Goal: Go to known website: Go to known website

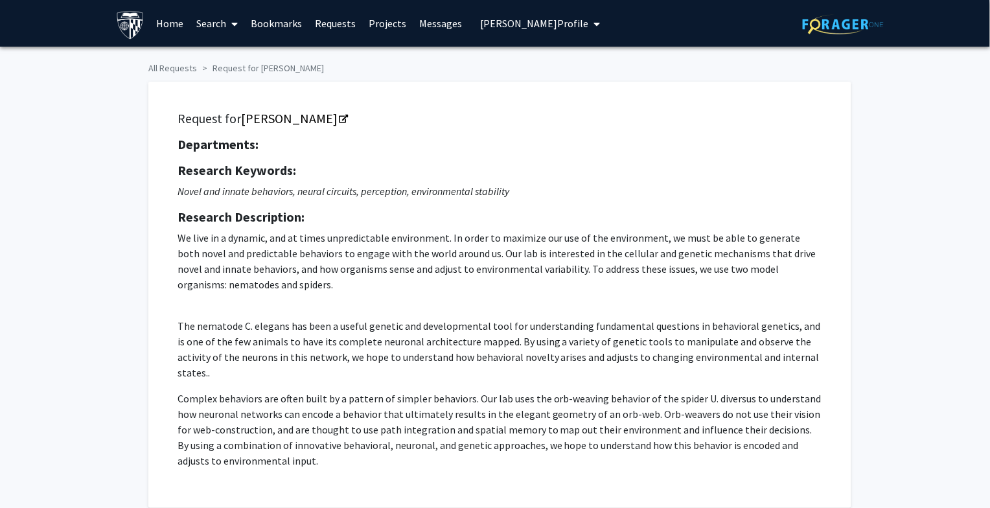
click at [486, 21] on span "Joe Doe's Profile" at bounding box center [535, 23] width 108 height 13
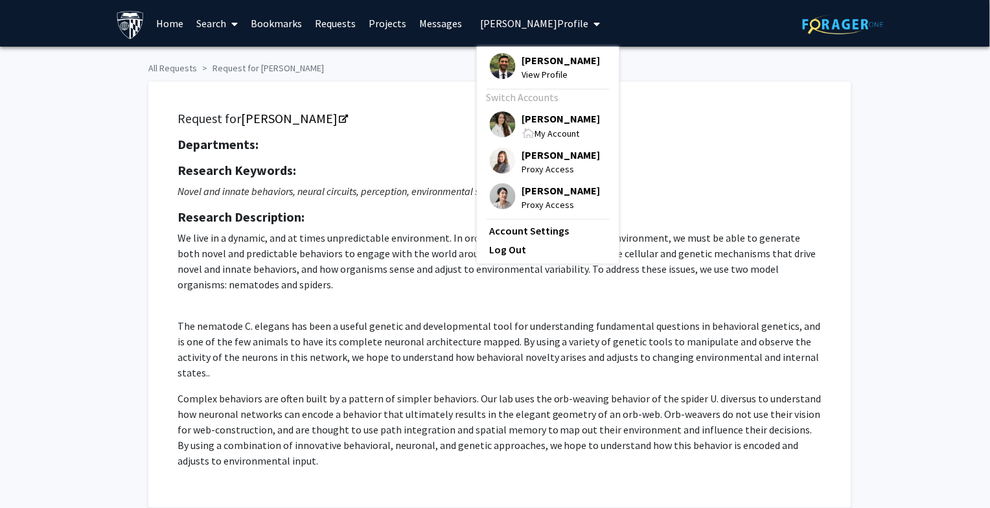
click at [674, 153] on div "Departments: Research Keywords: Novel and innate behaviors, neural circuits, pe…" at bounding box center [499, 303] width 644 height 332
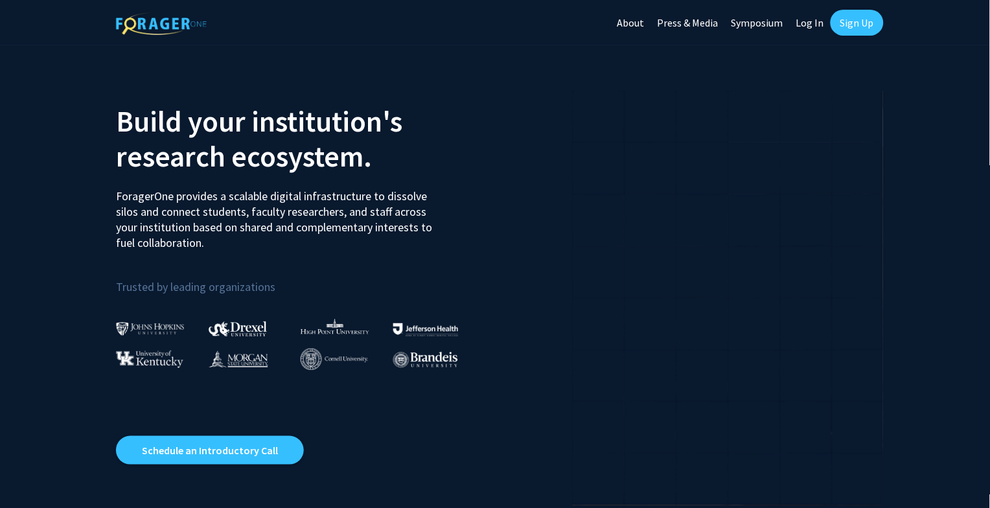
click at [809, 23] on link "Log In" at bounding box center [809, 22] width 41 height 45
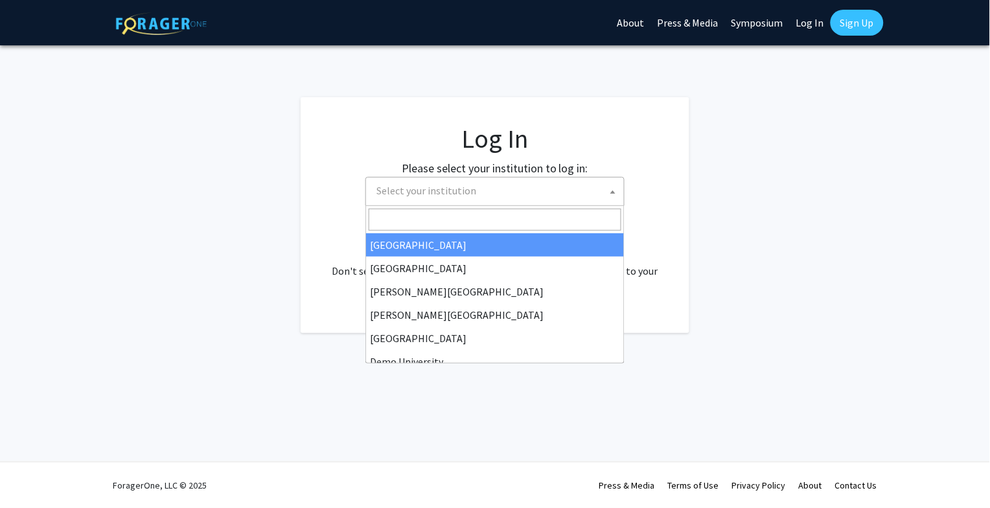
click at [500, 193] on span "Select your institution" at bounding box center [497, 190] width 253 height 27
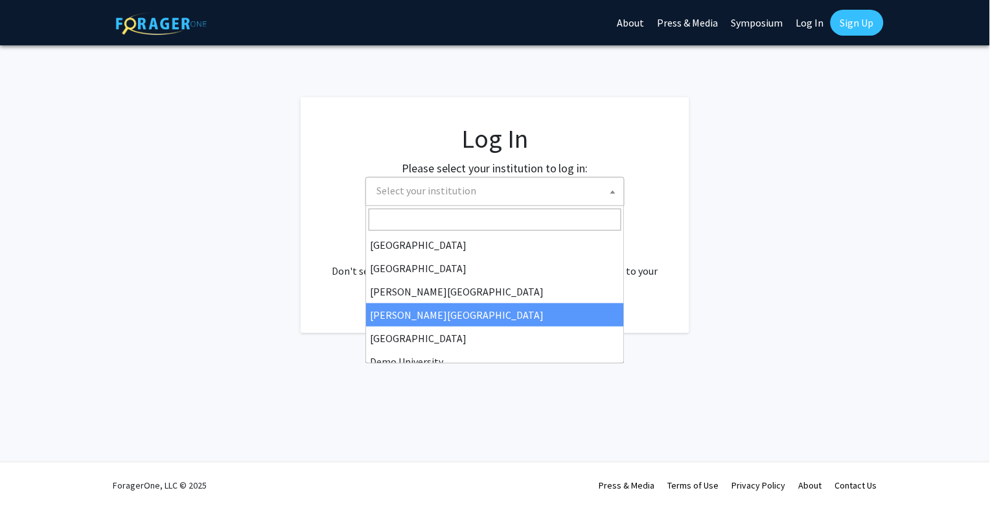
scroll to position [32, 0]
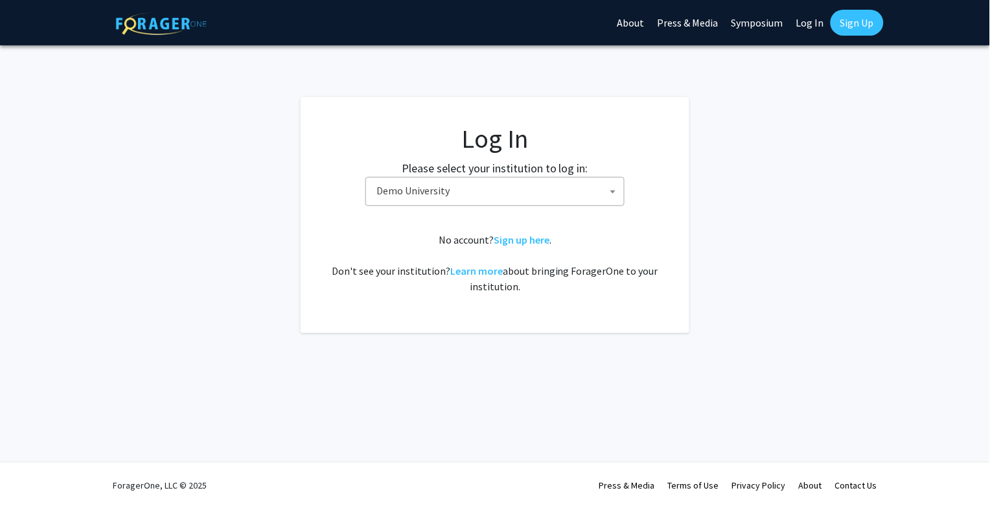
select select "8"
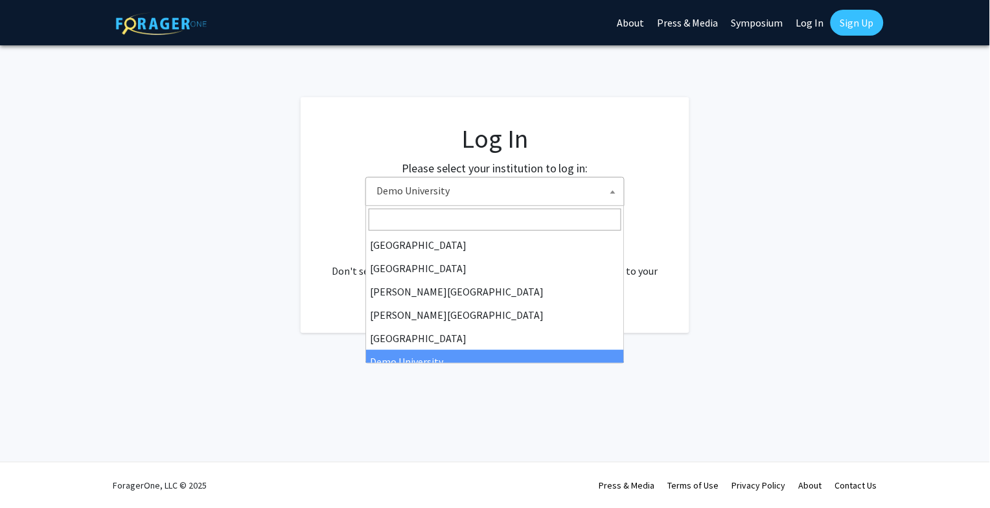
click at [471, 192] on span "Demo University" at bounding box center [497, 190] width 253 height 27
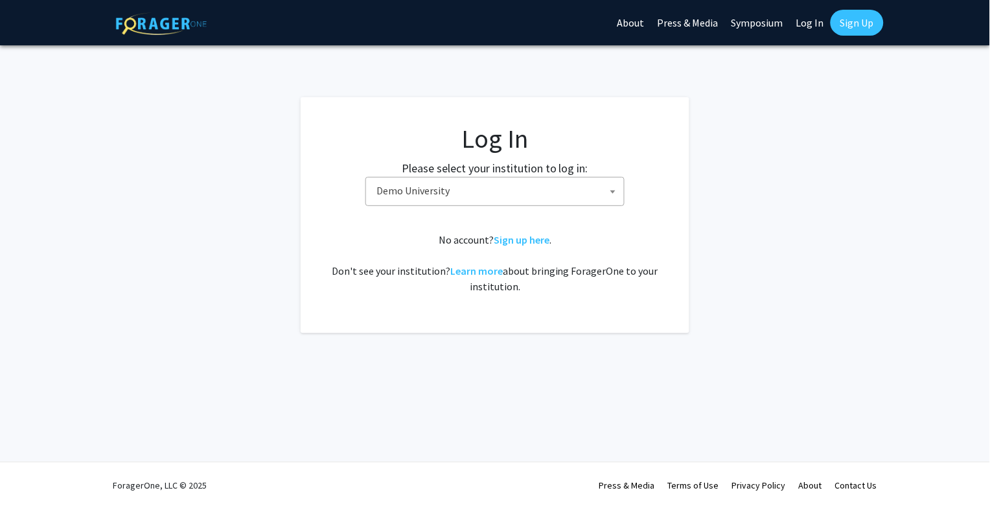
click at [590, 192] on span "Demo University" at bounding box center [497, 190] width 253 height 27
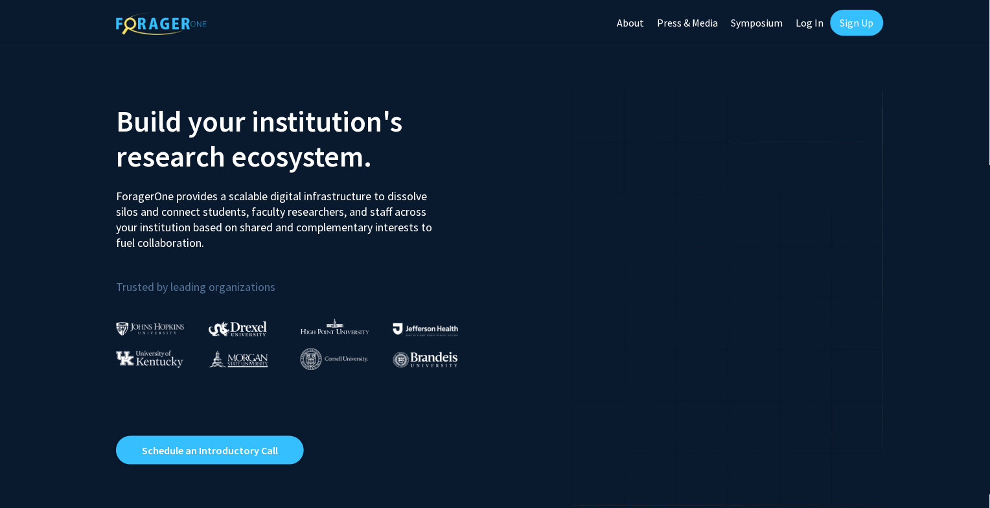
click at [806, 24] on link "Log In" at bounding box center [809, 22] width 41 height 45
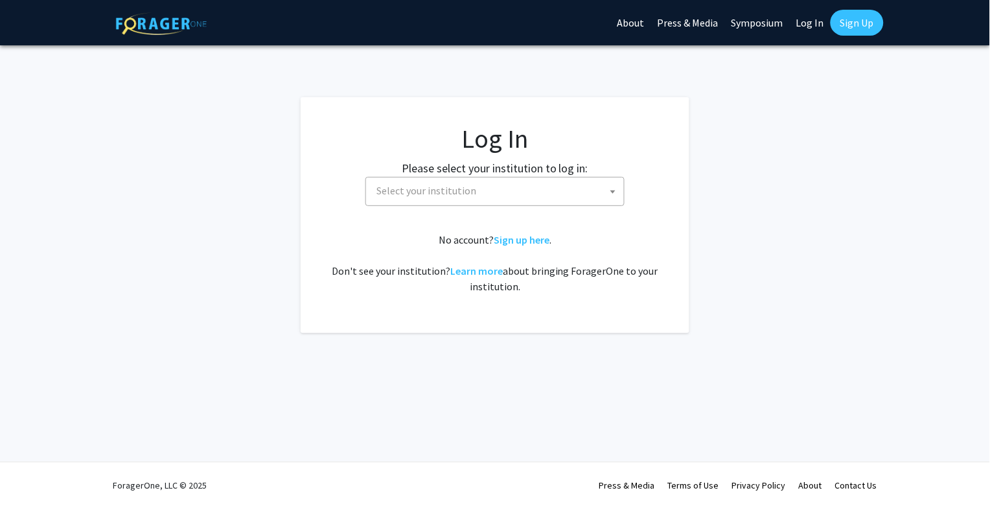
click at [501, 193] on span "Select your institution" at bounding box center [497, 190] width 253 height 27
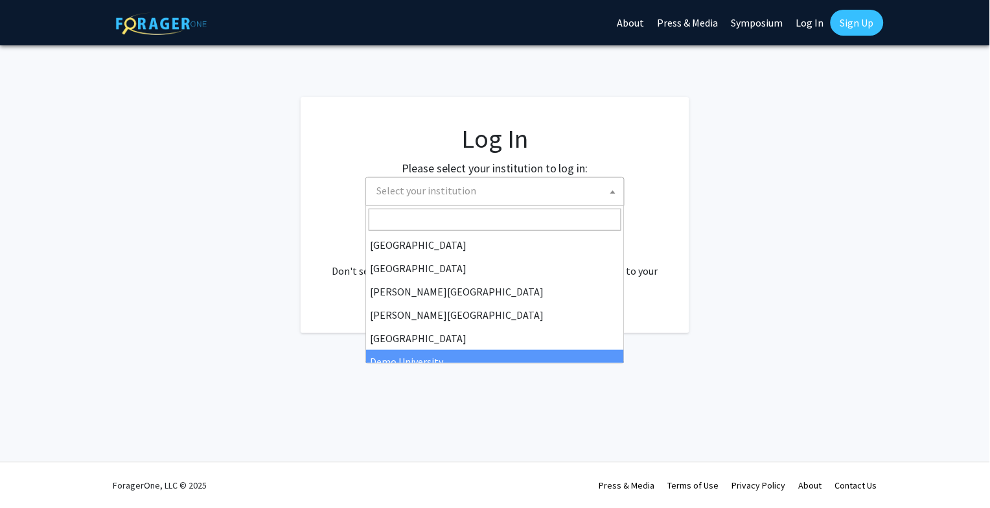
select select "8"
